Goal: Transaction & Acquisition: Subscribe to service/newsletter

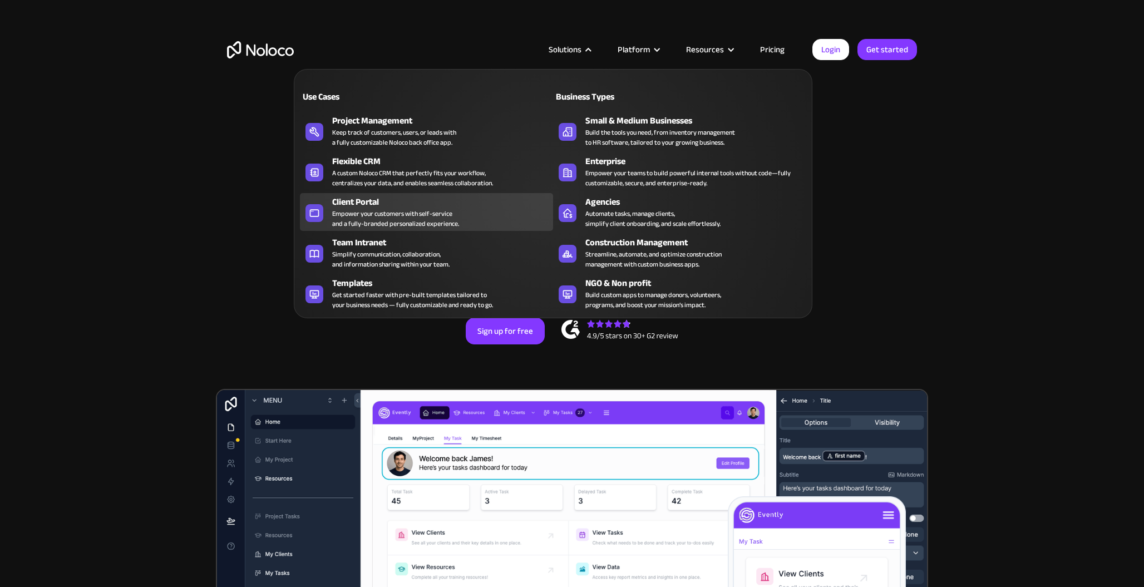
click at [476, 207] on div "Client Portal" at bounding box center [445, 201] width 226 height 13
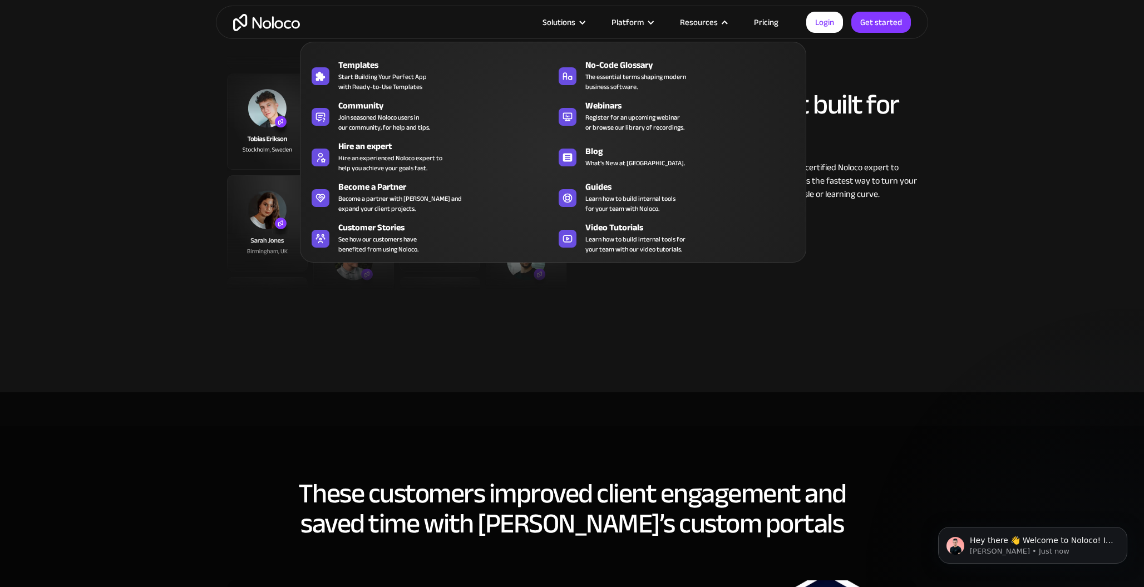
click at [762, 26] on nav "Templates Start Building Your Perfect App with Ready-to-Use Templates No-Code G…" at bounding box center [553, 144] width 506 height 236
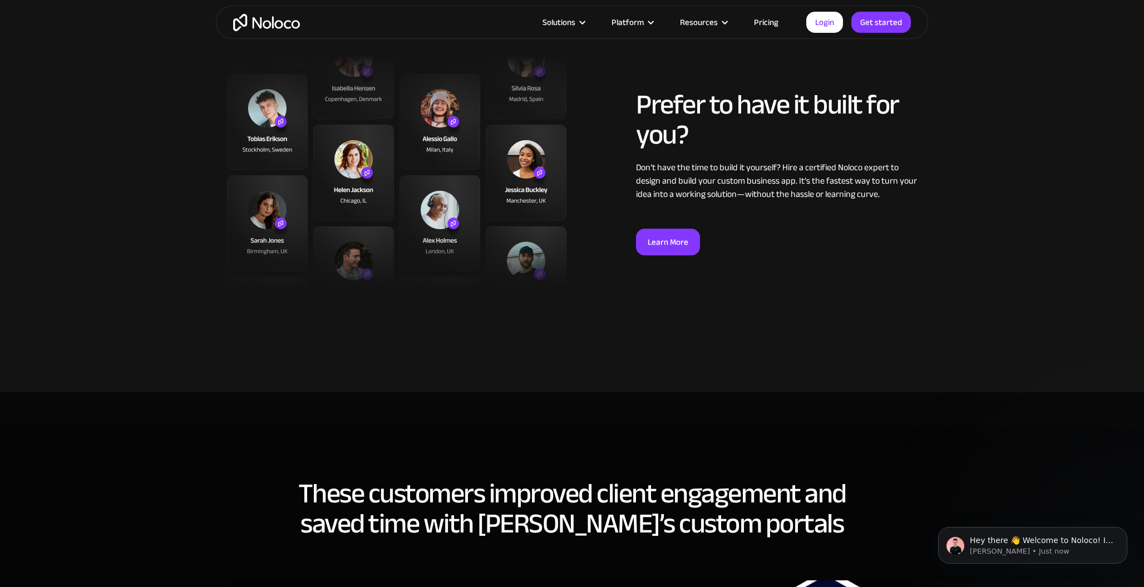
click at [772, 22] on link "Pricing" at bounding box center [766, 22] width 52 height 14
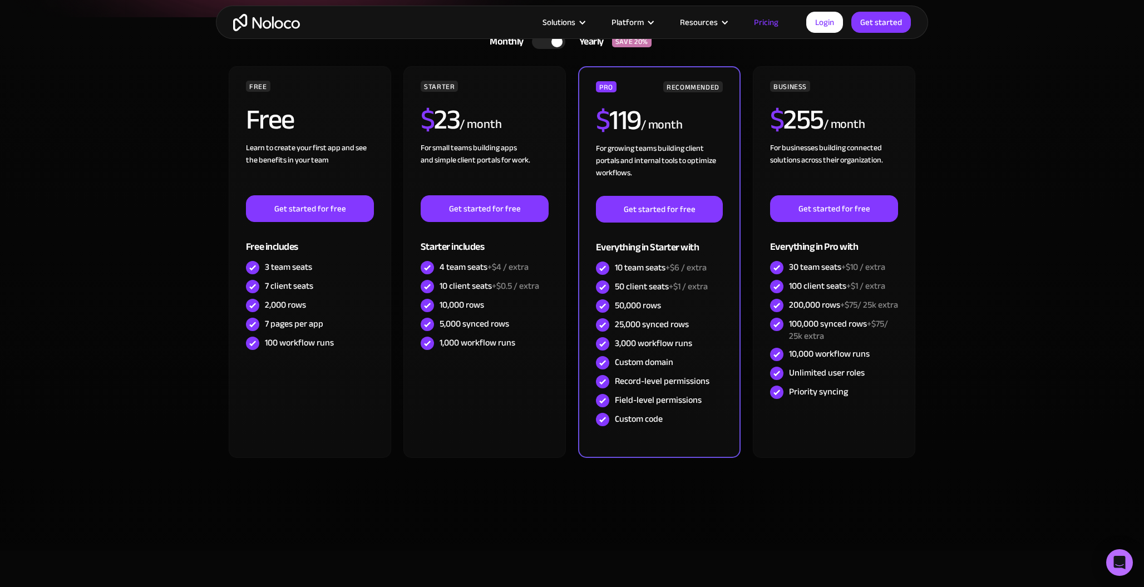
scroll to position [226, 0]
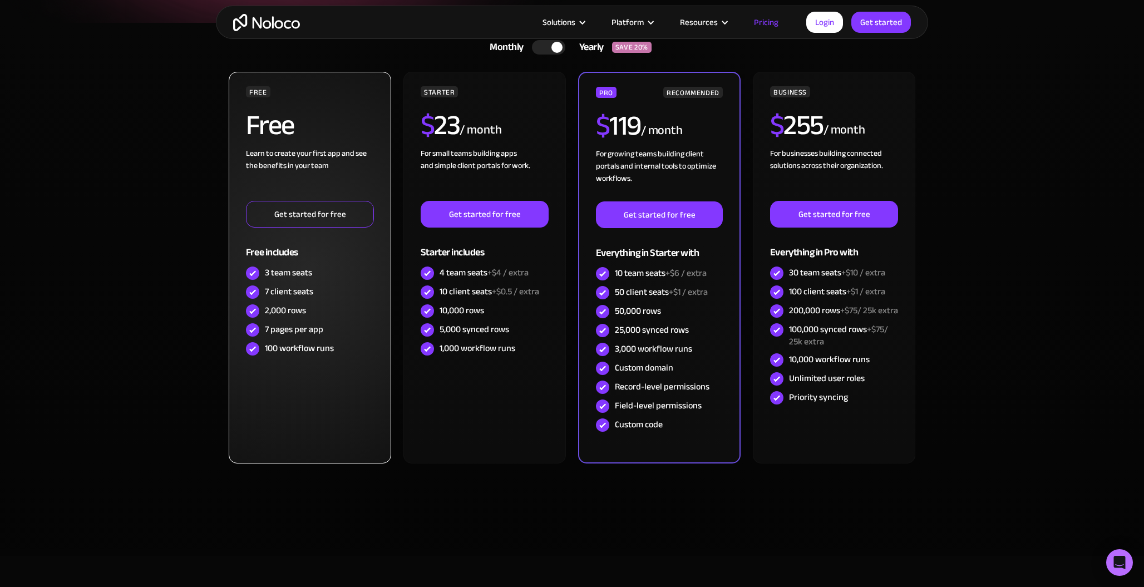
click at [342, 217] on link "Get started for free" at bounding box center [310, 214] width 128 height 27
